Goal: Information Seeking & Learning: Learn about a topic

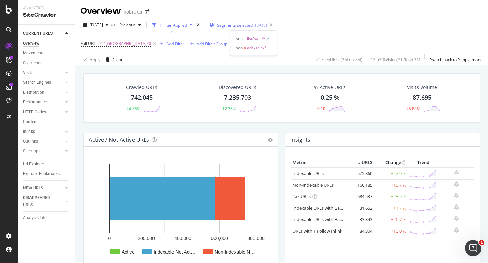
click at [242, 22] on span "Segments selected" at bounding box center [235, 25] width 36 height 6
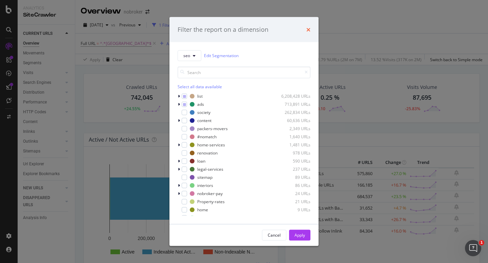
click at [308, 29] on icon "times" at bounding box center [308, 29] width 4 height 5
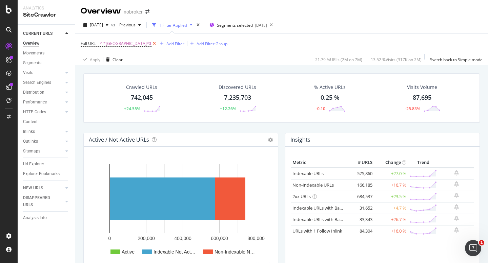
click at [151, 44] on icon at bounding box center [154, 43] width 6 height 7
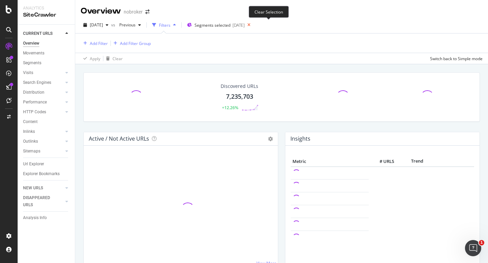
click at [253, 25] on icon at bounding box center [248, 24] width 8 height 9
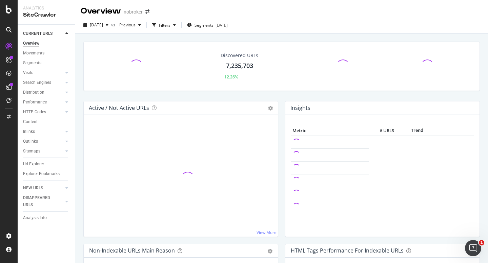
click at [269, 26] on div "2025 Sep. 1st vs Previous Filters Segments 2025-09-03" at bounding box center [281, 27] width 412 height 14
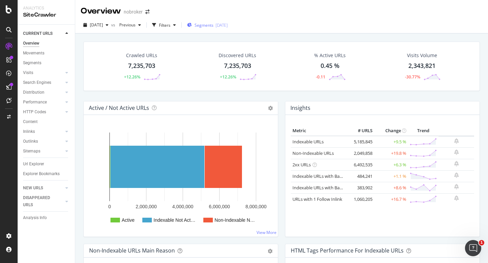
click at [210, 25] on span "Segments" at bounding box center [203, 25] width 19 height 6
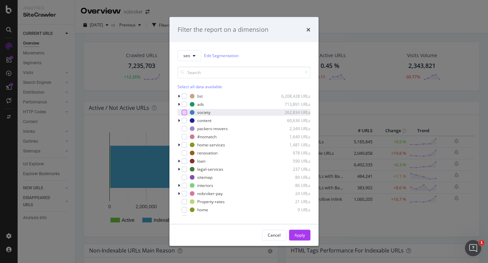
click at [182, 113] on div "modal" at bounding box center [183, 112] width 5 height 5
click at [299, 236] on div "Apply" at bounding box center [299, 236] width 10 height 6
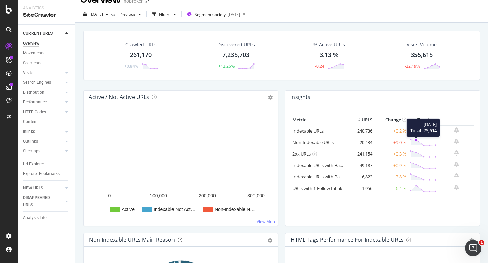
scroll to position [10, 0]
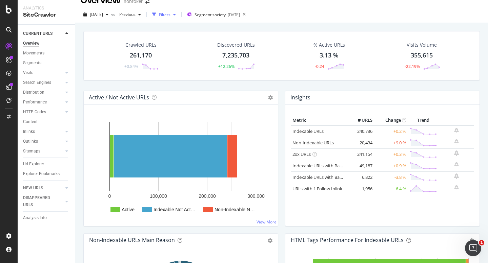
click at [178, 17] on div "Filters" at bounding box center [163, 14] width 29 height 10
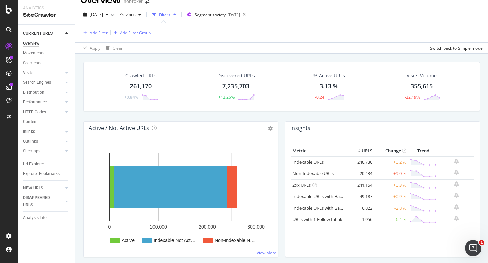
click at [102, 25] on div "Add Filter Add Filter Group" at bounding box center [282, 32] width 402 height 19
click at [102, 30] on div "Add Filter" at bounding box center [99, 33] width 18 height 6
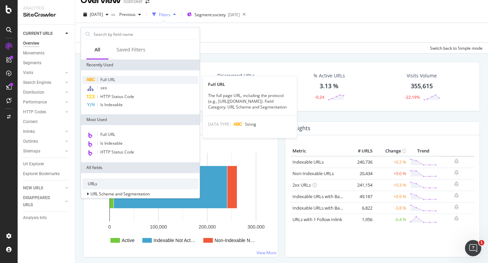
click at [110, 81] on span "Full URL" at bounding box center [107, 80] width 15 height 6
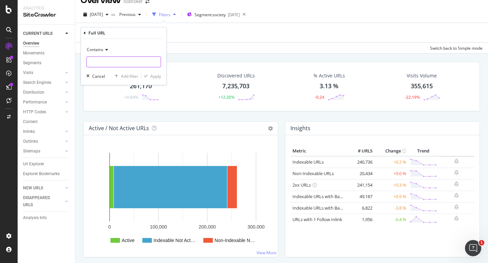
click at [108, 58] on input "text" at bounding box center [124, 62] width 74 height 11
type input "prjtl"
click at [154, 77] on div "Apply" at bounding box center [155, 76] width 10 height 6
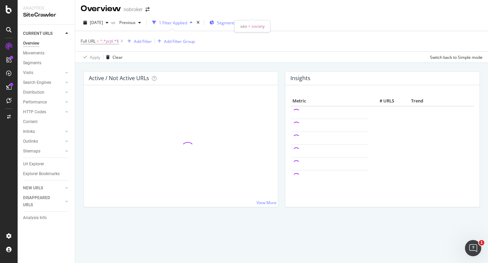
scroll to position [10, 0]
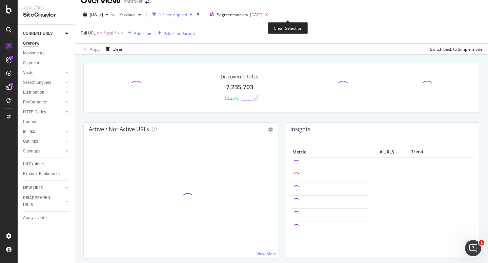
click at [271, 16] on icon at bounding box center [266, 14] width 8 height 9
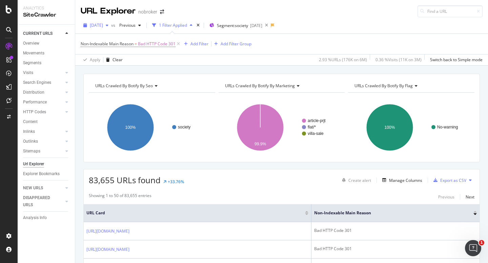
click at [103, 26] on span "2025 Apr. 7th" at bounding box center [96, 25] width 13 height 6
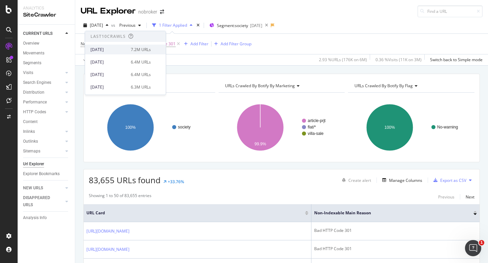
click at [118, 47] on div "[DATE]" at bounding box center [108, 50] width 36 height 6
